Goal: Information Seeking & Learning: Learn about a topic

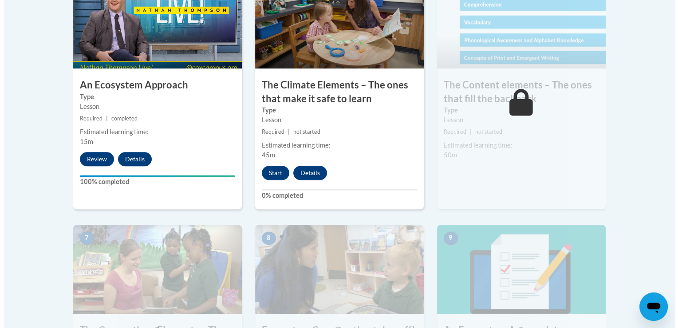
scroll to position [592, 0]
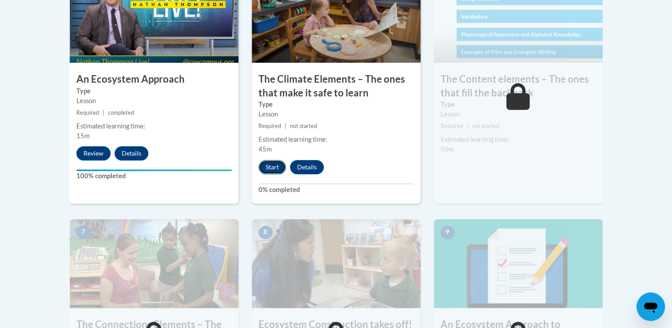
click at [271, 160] on button "Start" at bounding box center [272, 167] width 28 height 14
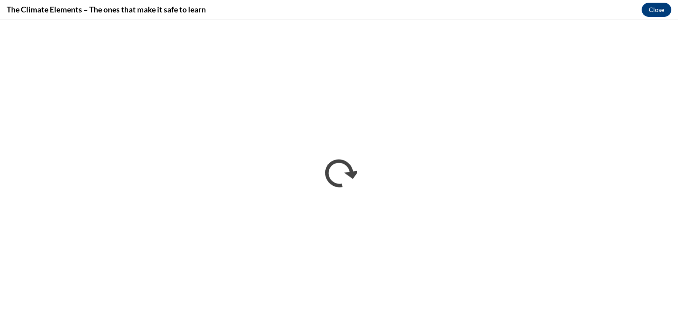
scroll to position [0, 0]
